Goal: Ask a question: Seek information or help from site administrators or community

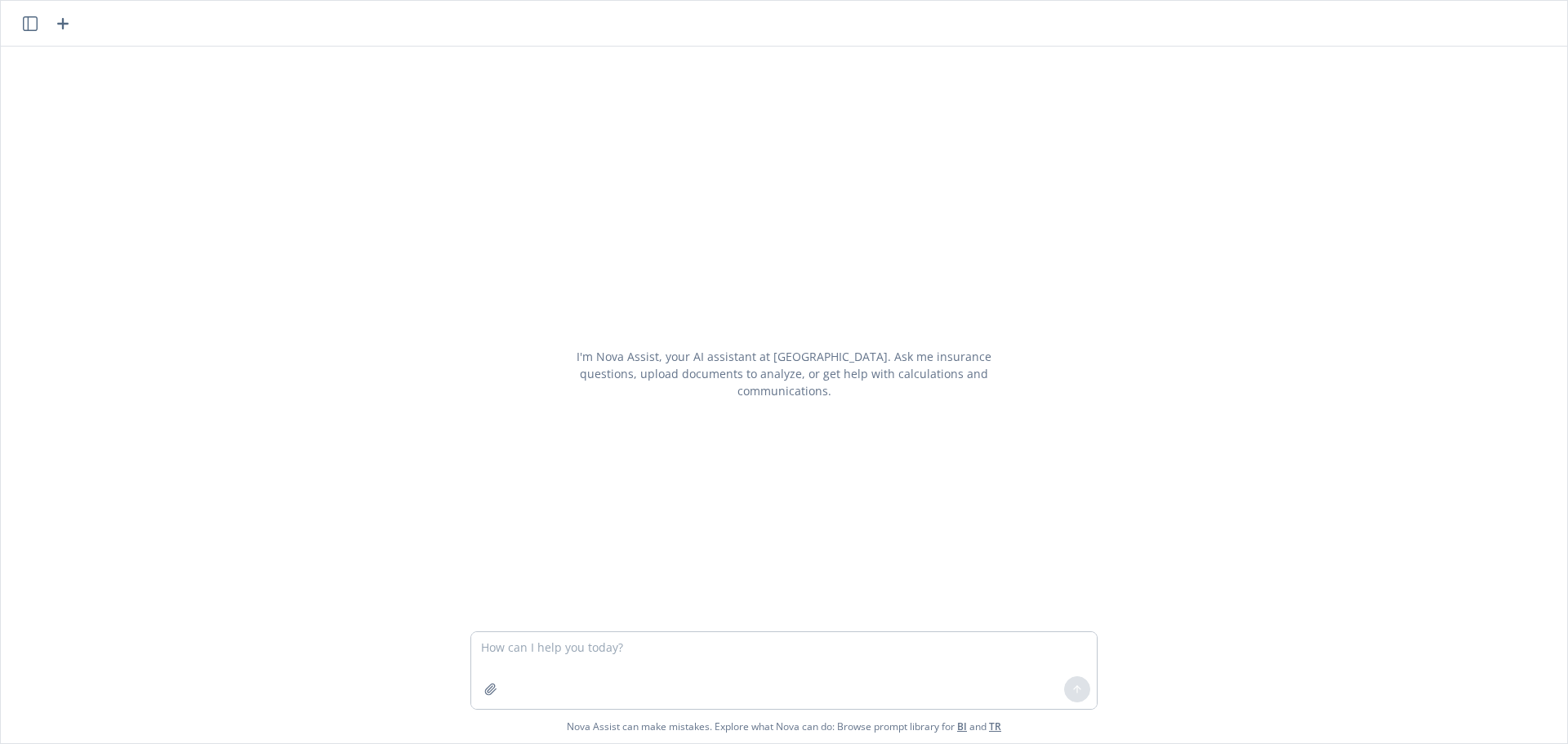
click at [527, 635] on textarea at bounding box center [783, 670] width 625 height 77
type textarea "Who is [PERSON_NAME] from Cigna?"
